Goal: Task Accomplishment & Management: Manage account settings

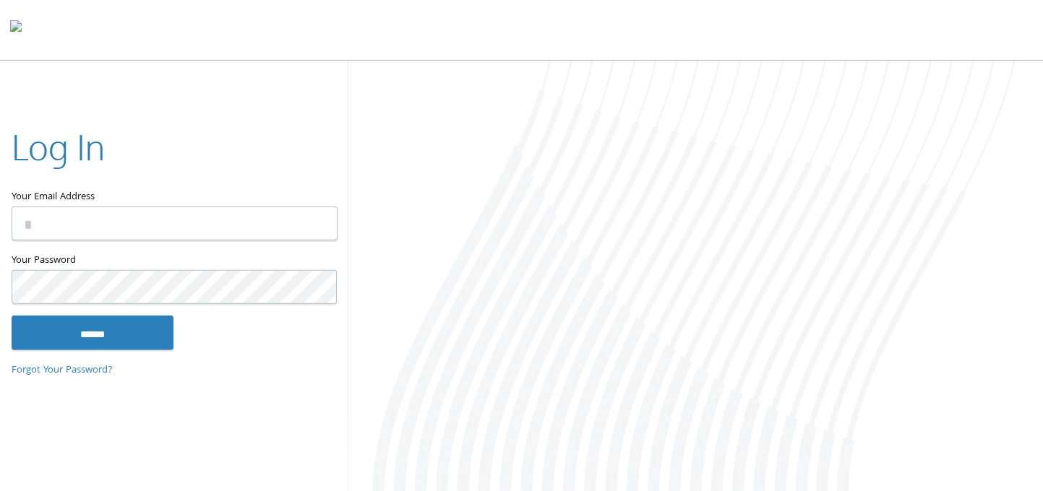
type input "**********"
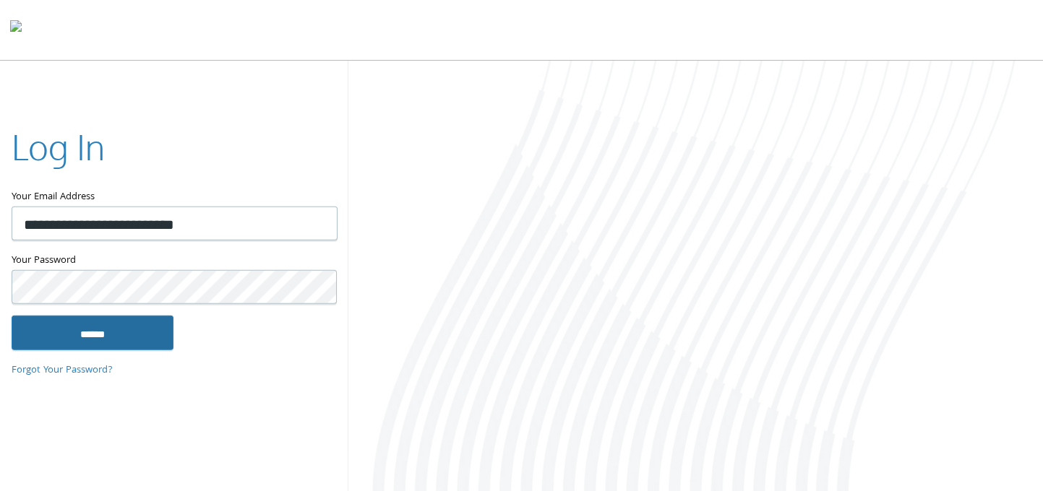
click at [129, 331] on input "******" at bounding box center [93, 332] width 162 height 35
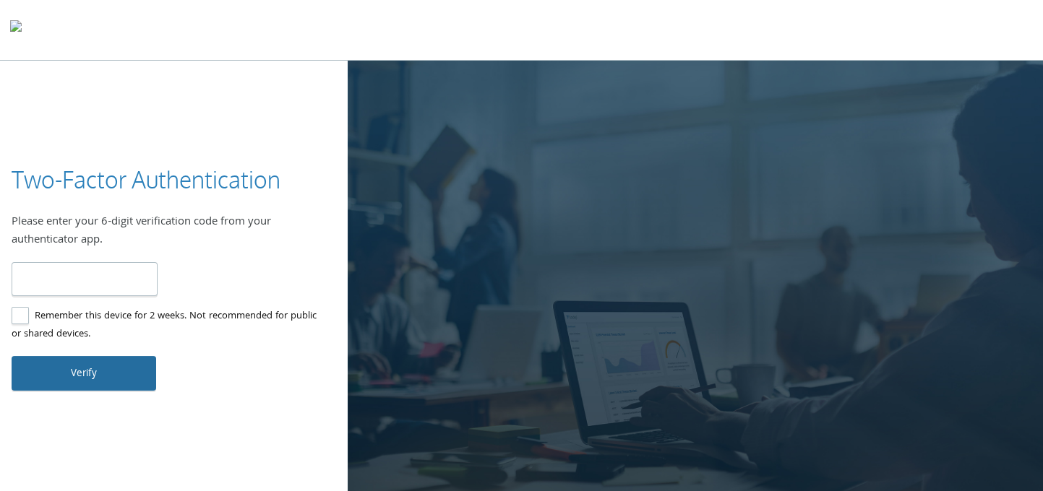
type input "******"
click at [78, 361] on button "Verify" at bounding box center [84, 373] width 145 height 35
